Goal: Transaction & Acquisition: Download file/media

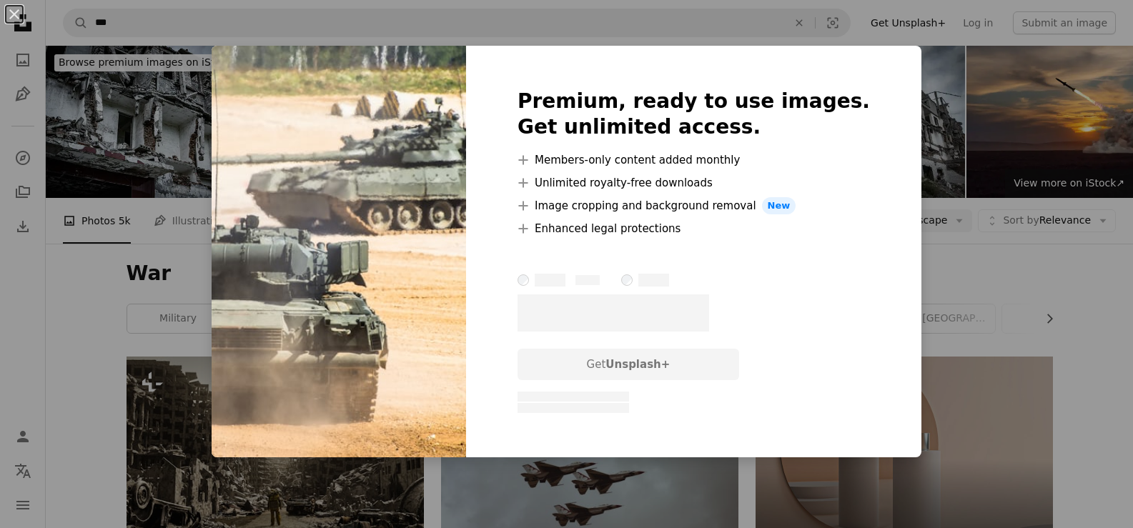
scroll to position [1430, 0]
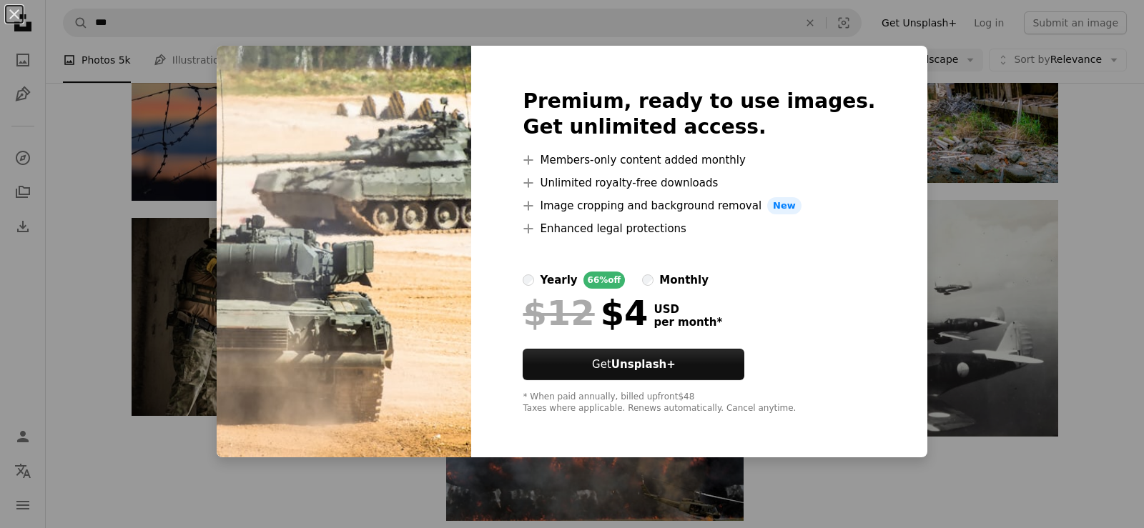
click at [959, 192] on div "An X shape Premium, ready to use images. Get unlimited access. A plus sign Memb…" at bounding box center [572, 264] width 1144 height 528
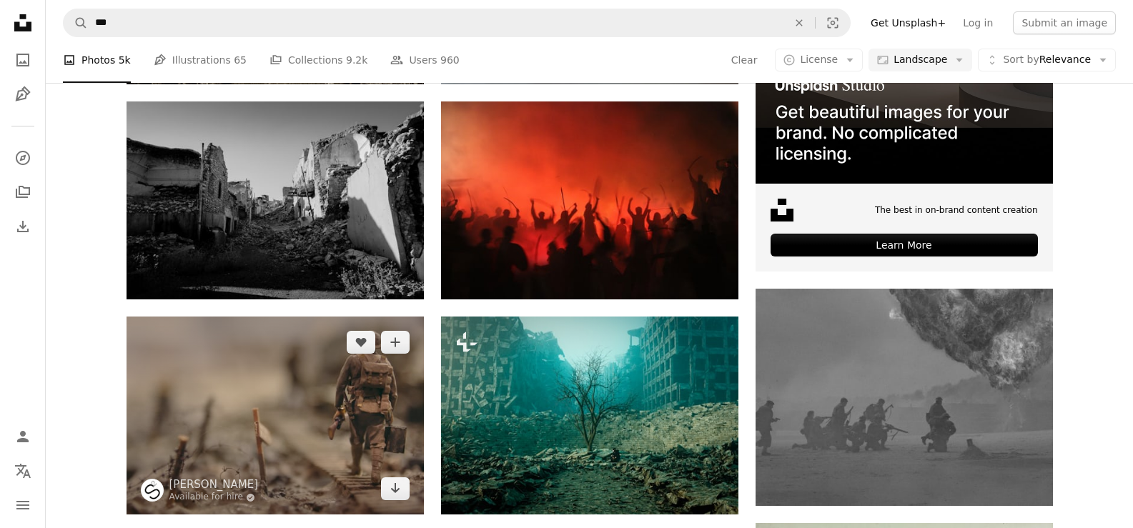
scroll to position [429, 0]
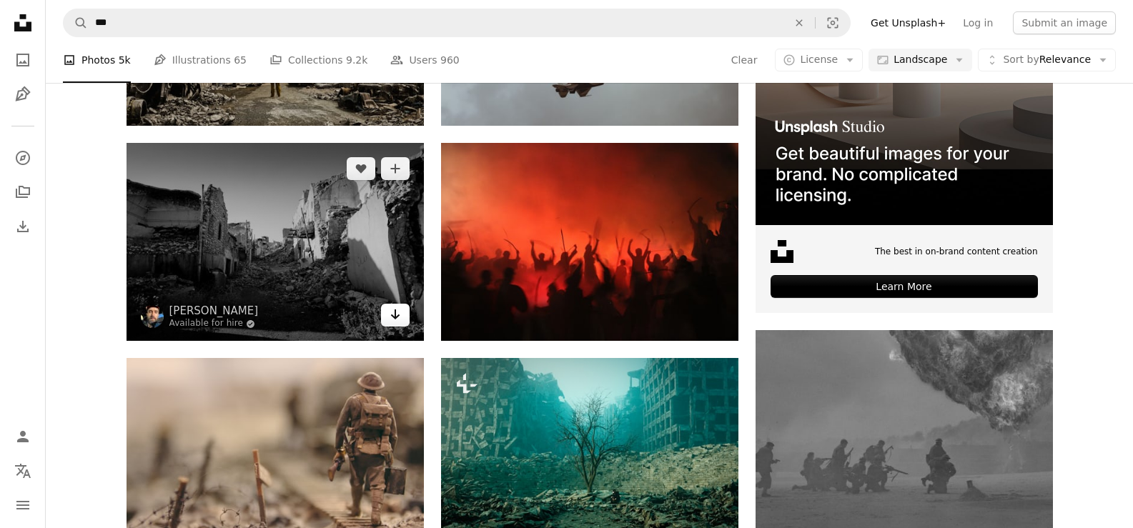
click at [397, 314] on icon "Arrow pointing down" at bounding box center [395, 314] width 11 height 17
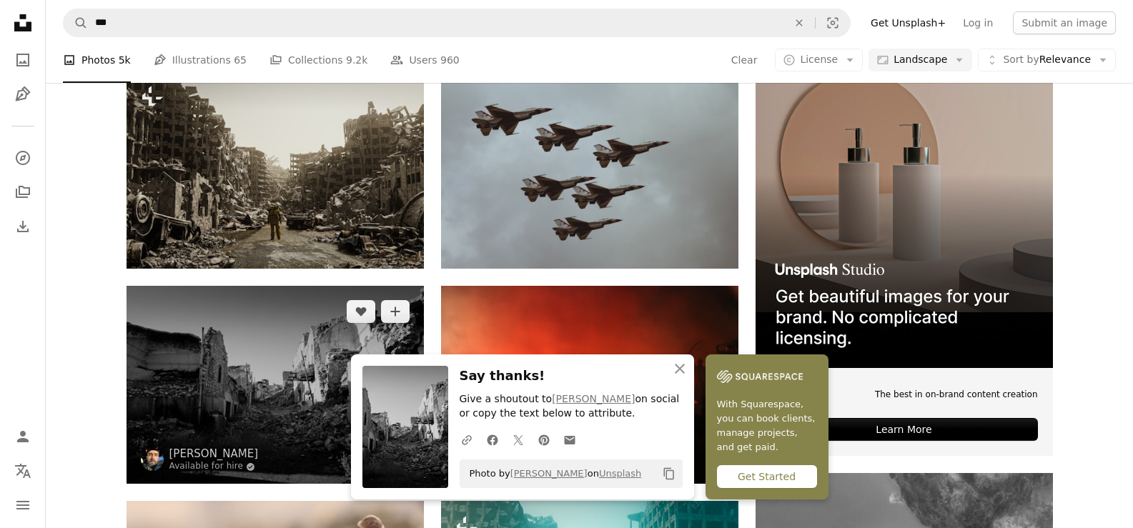
scroll to position [0, 0]
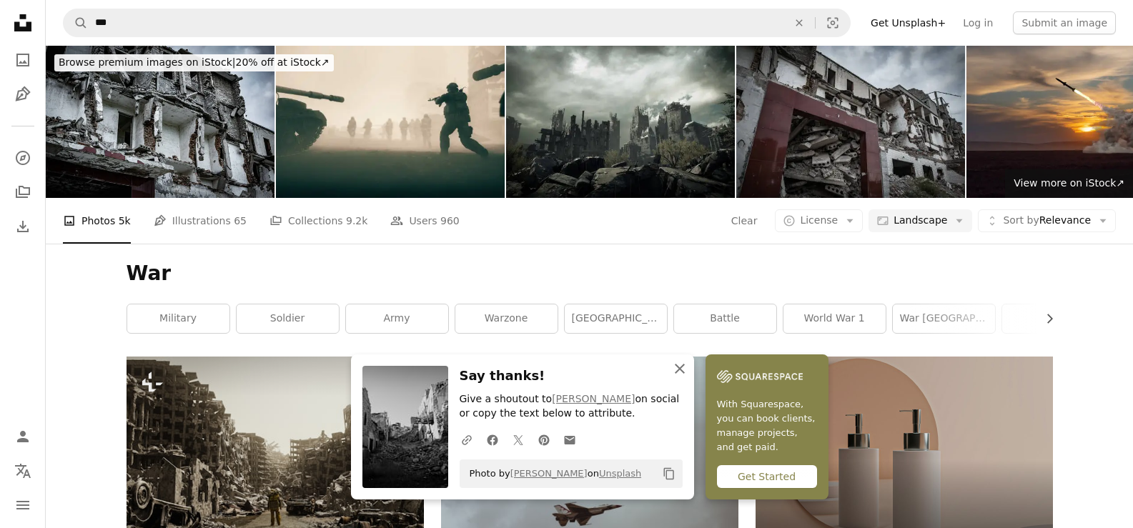
click at [680, 370] on icon "button" at bounding box center [680, 369] width 10 height 10
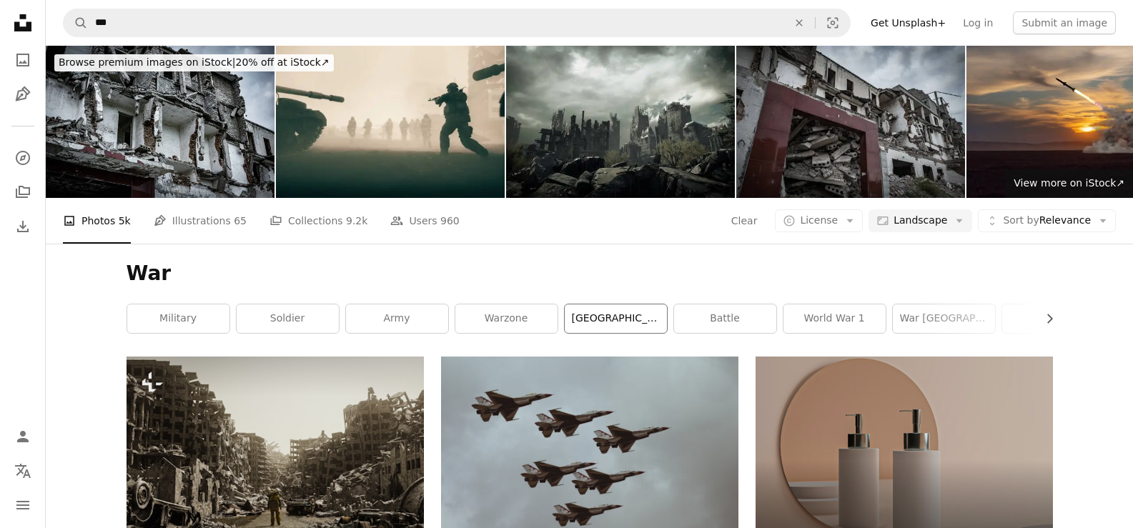
click at [614, 314] on link "[GEOGRAPHIC_DATA]" at bounding box center [616, 319] width 102 height 29
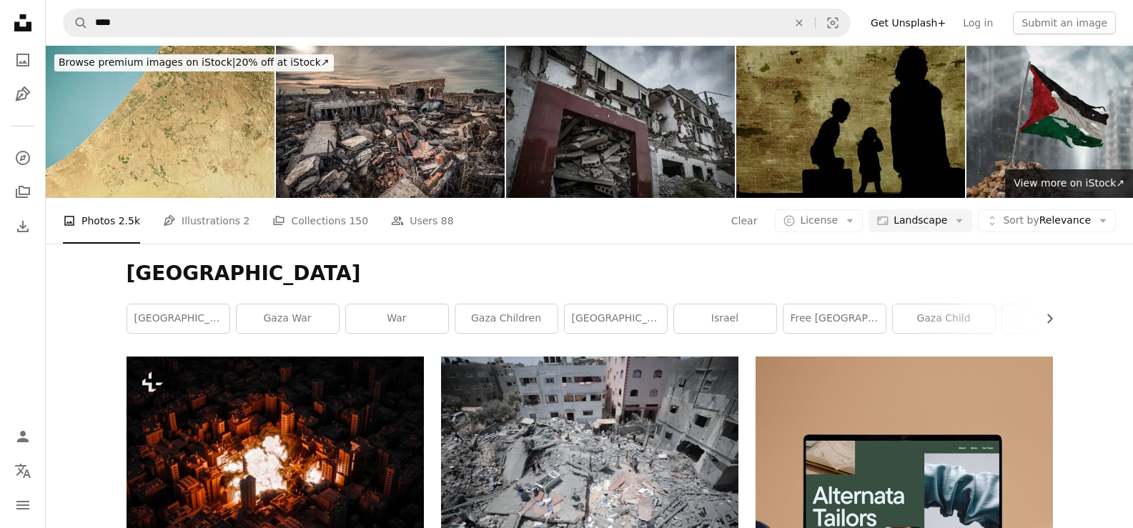
drag, startPoint x: 195, startPoint y: 275, endPoint x: 210, endPoint y: 275, distance: 15.0
click at [196, 275] on h1 "[GEOGRAPHIC_DATA]" at bounding box center [590, 274] width 927 height 26
click at [191, 263] on h1 "[GEOGRAPHIC_DATA]" at bounding box center [590, 274] width 927 height 26
click at [197, 252] on div "Gaza Chevron right [GEOGRAPHIC_DATA] [GEOGRAPHIC_DATA] war war [GEOGRAPHIC_DATA…" at bounding box center [589, 300] width 961 height 113
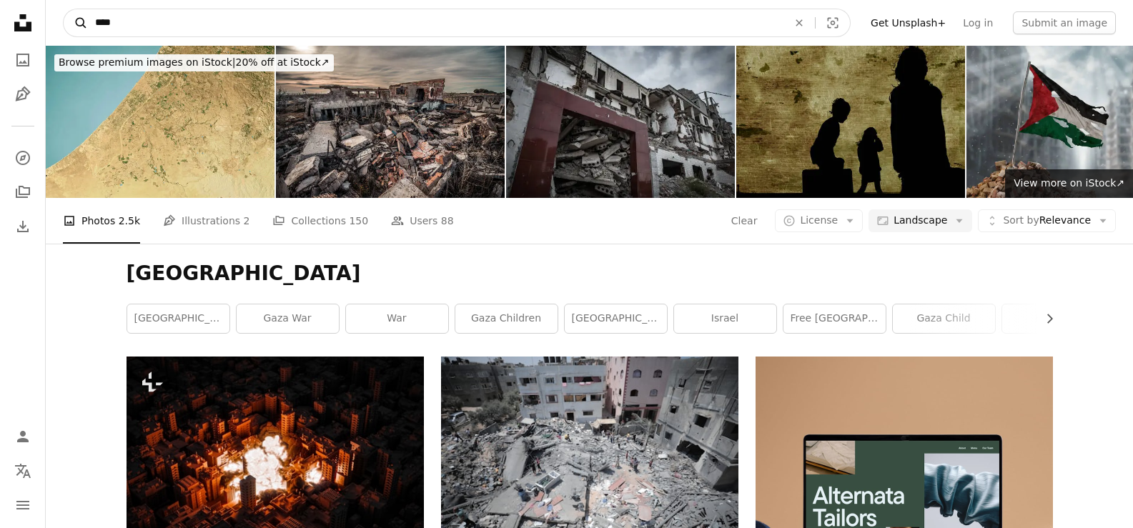
click at [83, 24] on icon "A magnifying glass" at bounding box center [76, 23] width 24 height 14
click at [120, 24] on input "****" at bounding box center [436, 22] width 696 height 27
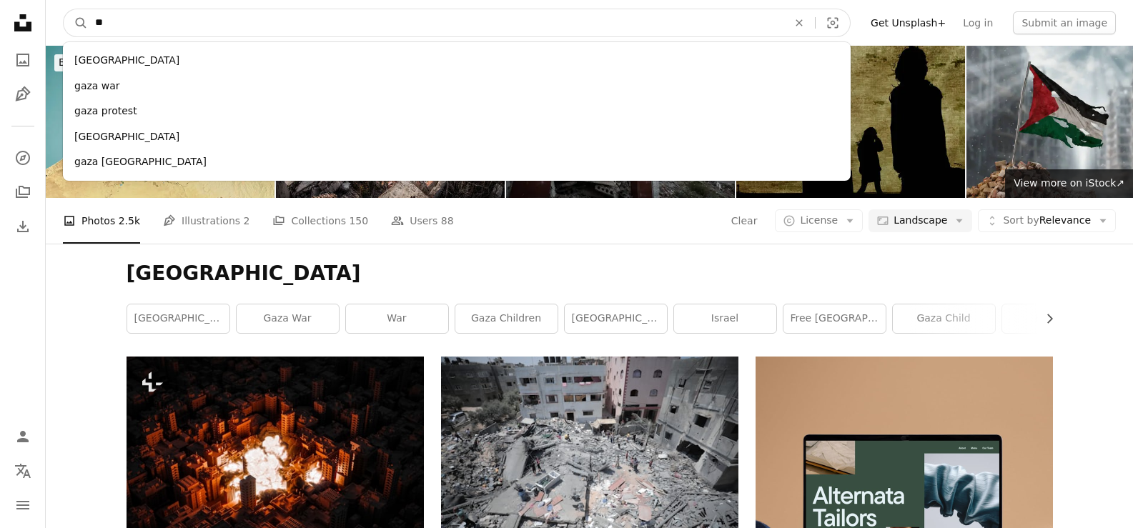
type input "*"
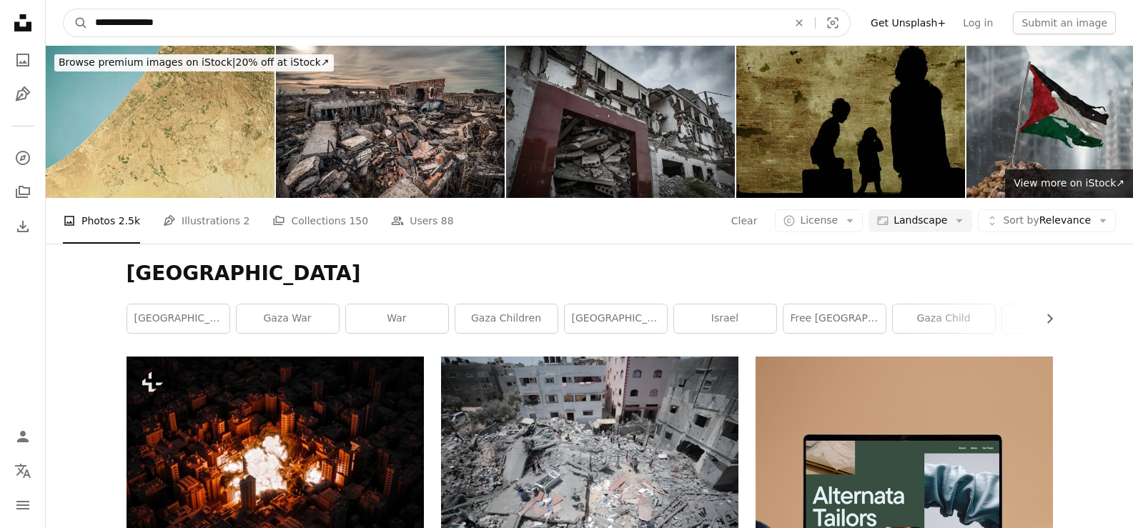
type input "**********"
click at [64, 9] on button "A magnifying glass" at bounding box center [76, 22] width 24 height 27
